Goal: Task Accomplishment & Management: Use online tool/utility

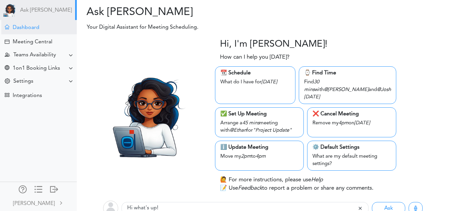
click at [37, 29] on div "Dashboard" at bounding box center [26, 28] width 27 height 6
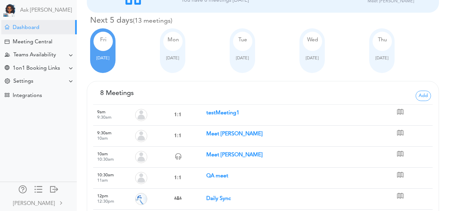
scroll to position [28, 0]
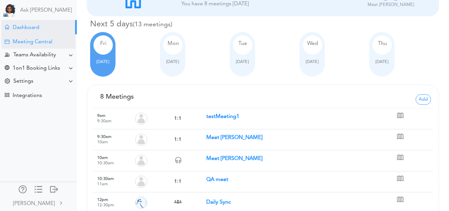
click at [39, 41] on div "Meeting Central" at bounding box center [33, 42] width 40 height 6
